Goal: Leave review/rating

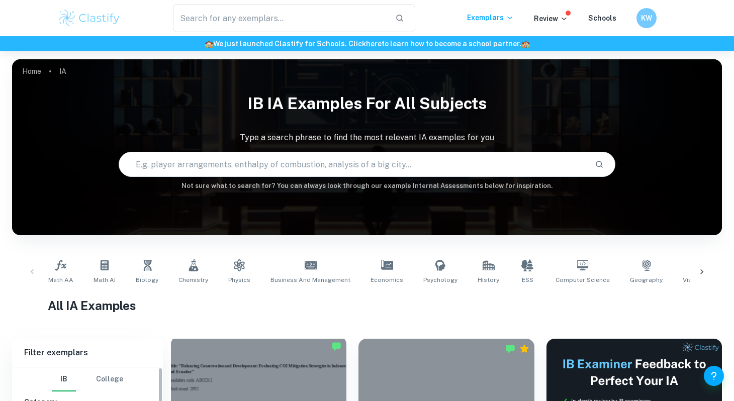
scroll to position [207, 0]
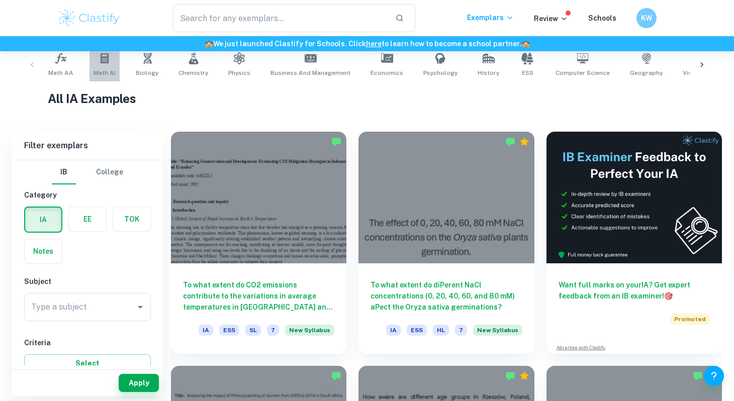
click at [110, 57] on link "Math AI" at bounding box center [104, 64] width 30 height 33
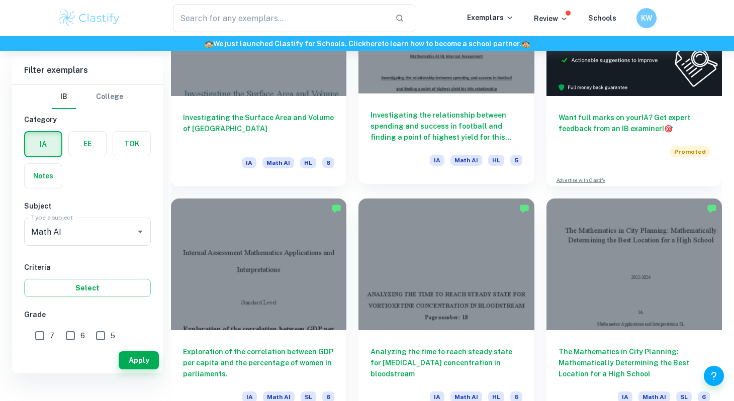
scroll to position [379, 0]
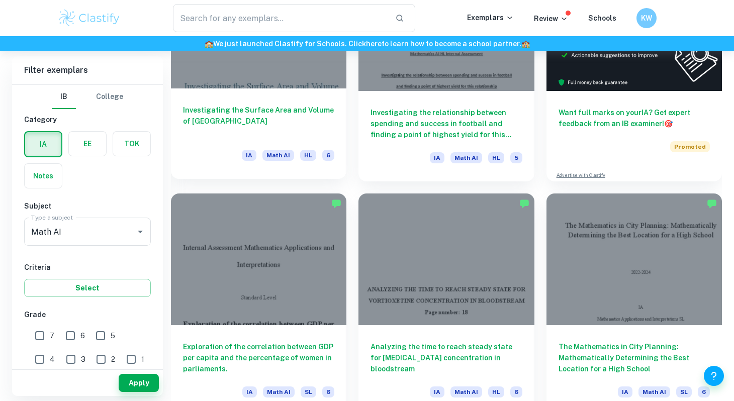
click at [248, 119] on h6 "Investigating the Surface Area and Volume of [GEOGRAPHIC_DATA]" at bounding box center [258, 121] width 151 height 33
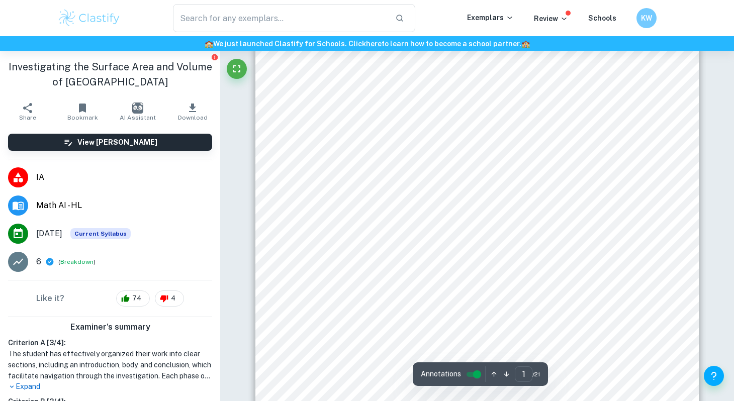
scroll to position [773, 0]
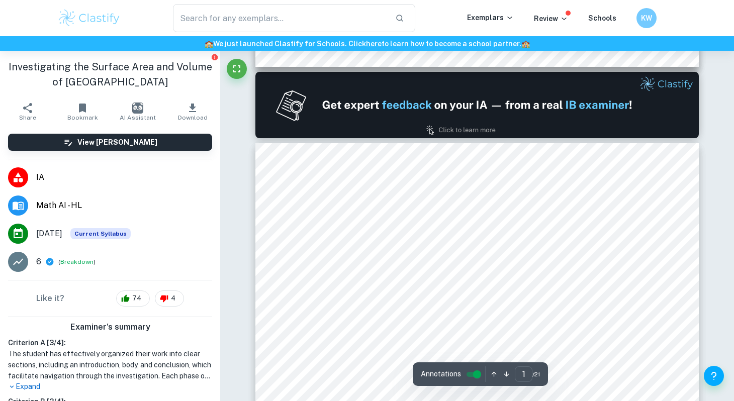
type input "2"
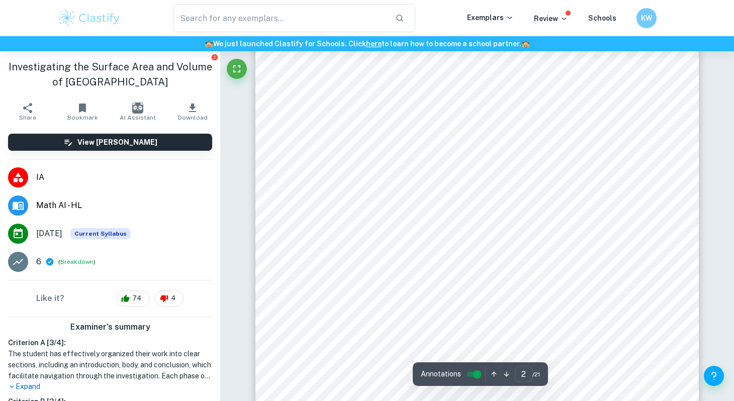
scroll to position [717, 0]
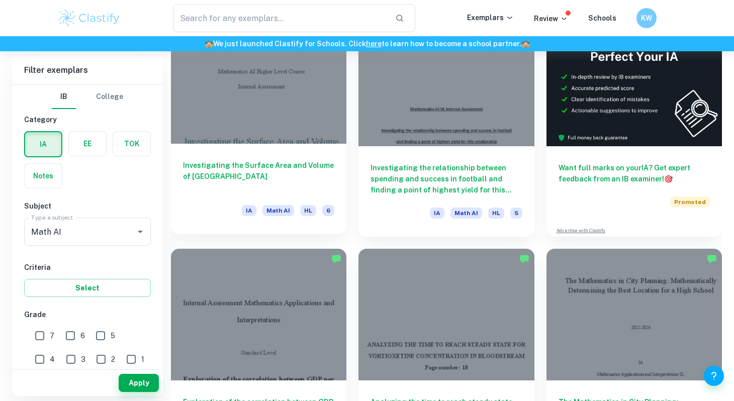
scroll to position [297, 0]
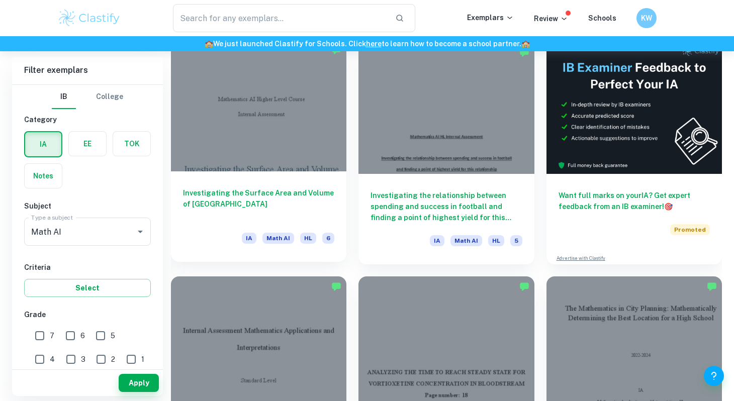
click at [267, 220] on h6 "Investigating the Surface Area and Volume of [GEOGRAPHIC_DATA]" at bounding box center [258, 203] width 151 height 33
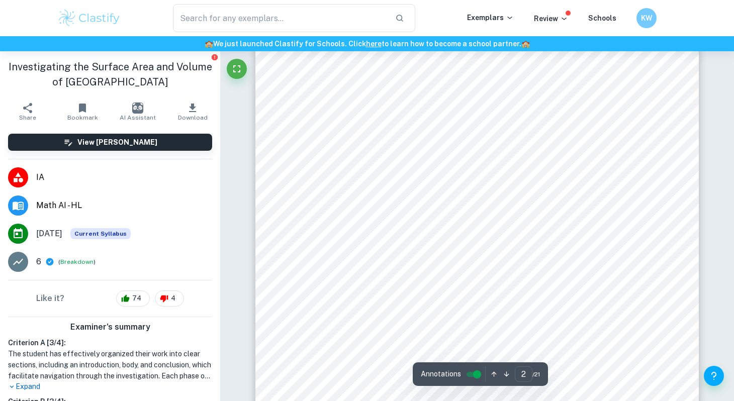
scroll to position [680, 0]
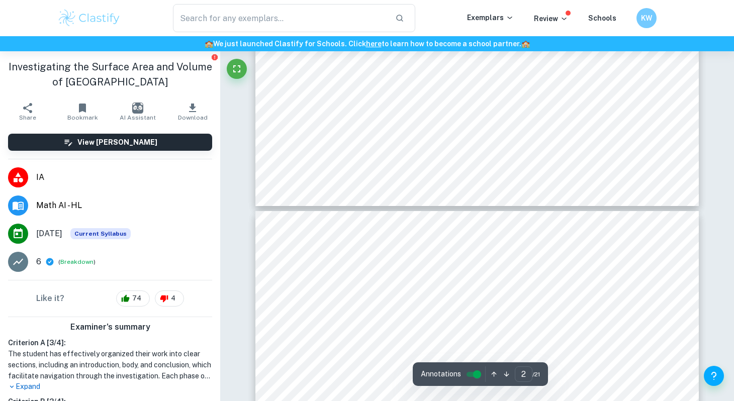
type input "3"
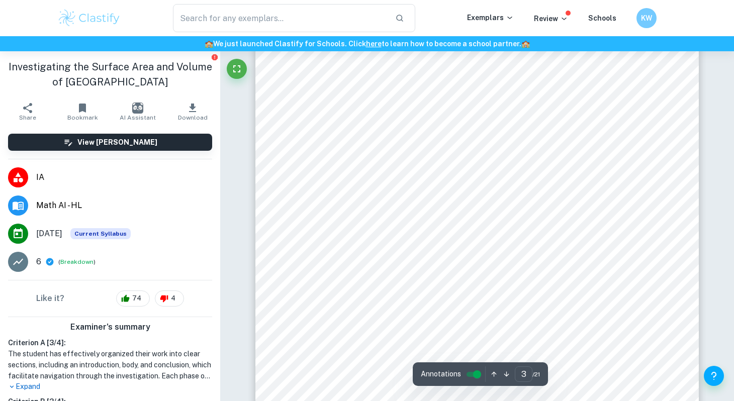
scroll to position [1333, 0]
